Goal: Find specific page/section: Find specific page/section

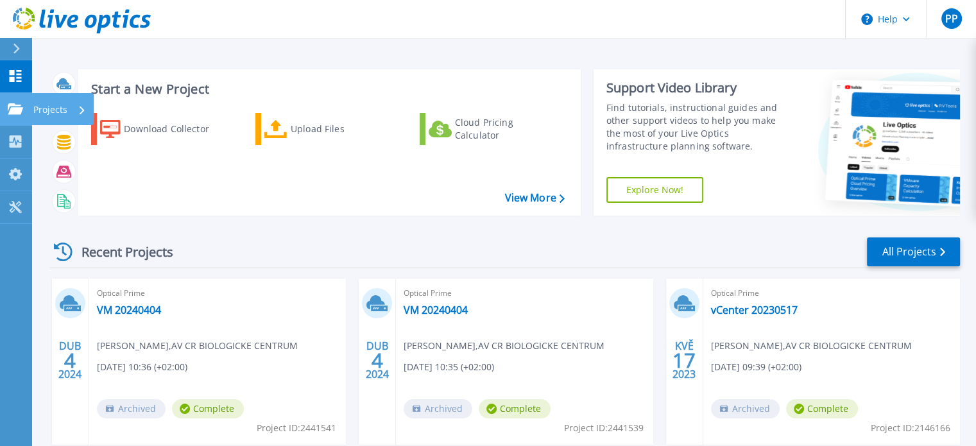
click at [9, 106] on icon at bounding box center [15, 108] width 15 height 11
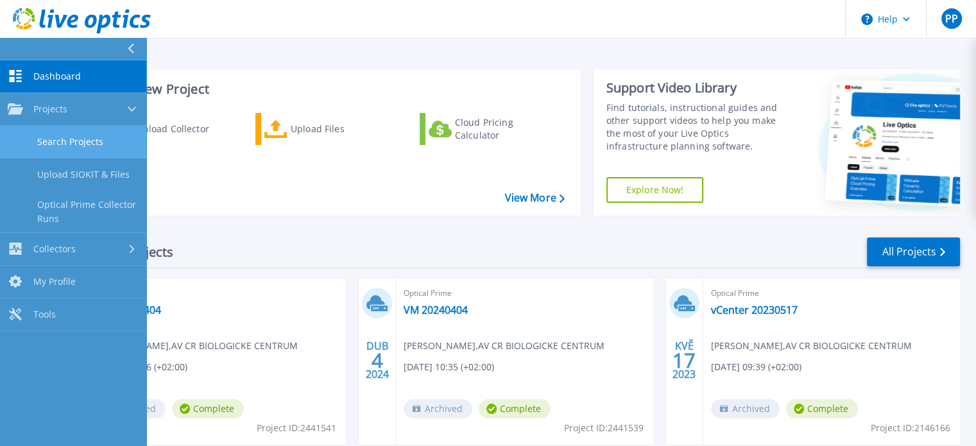
click at [60, 138] on link "Search Projects" at bounding box center [73, 142] width 146 height 33
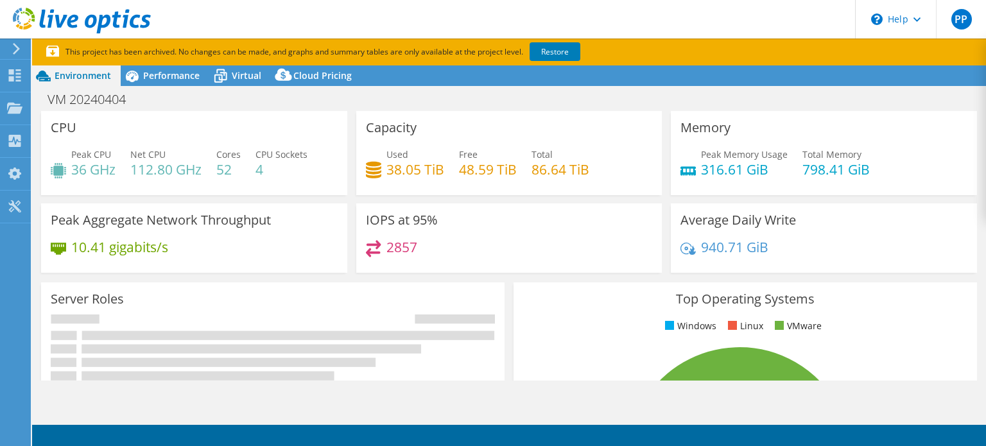
select select "EUFrankfurt"
select select "USD"
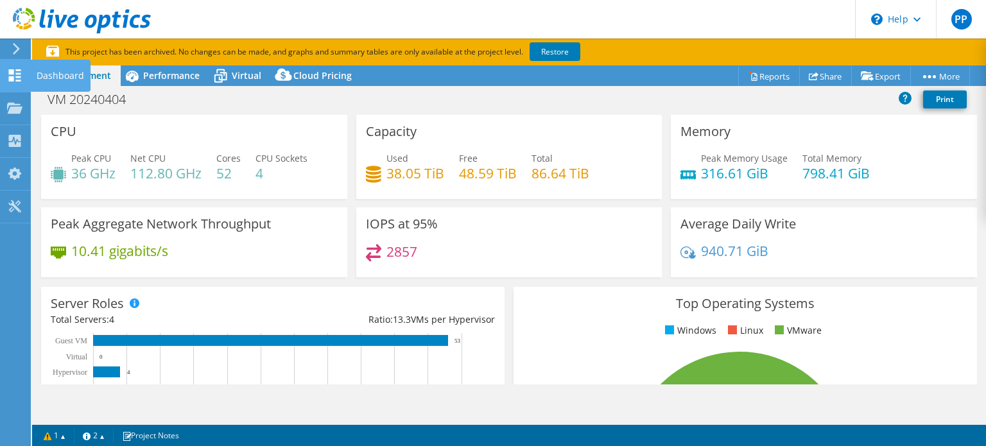
click at [16, 77] on use at bounding box center [15, 75] width 12 height 12
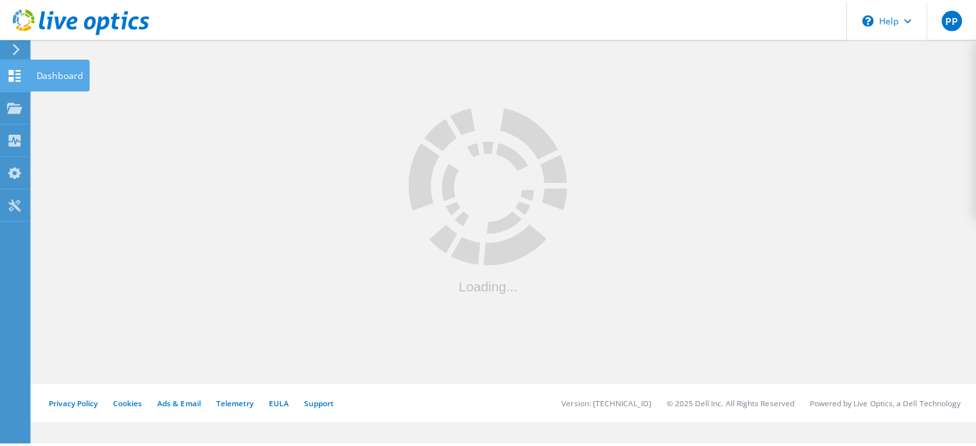
type input "1"
click link "VM 20240404"
